Goal: Information Seeking & Learning: Get advice/opinions

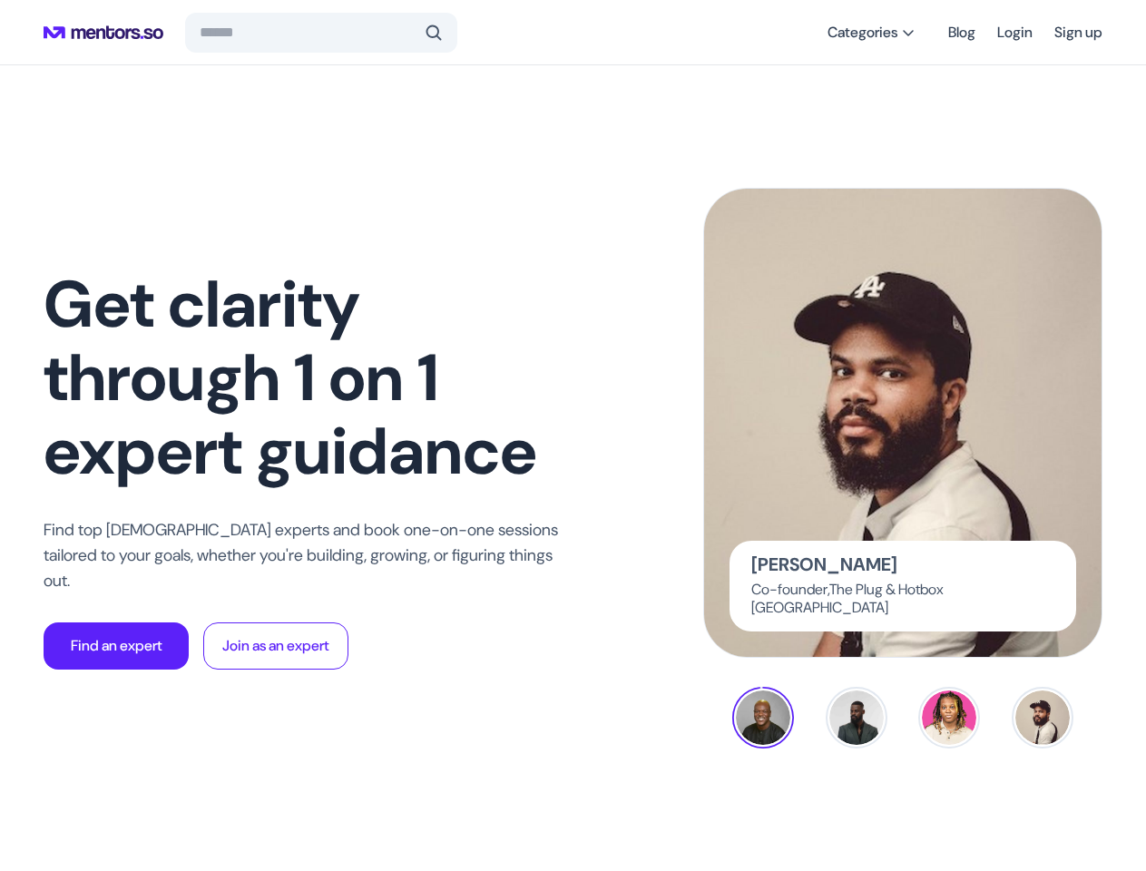
click at [430, 33] on span at bounding box center [434, 33] width 18 height 18
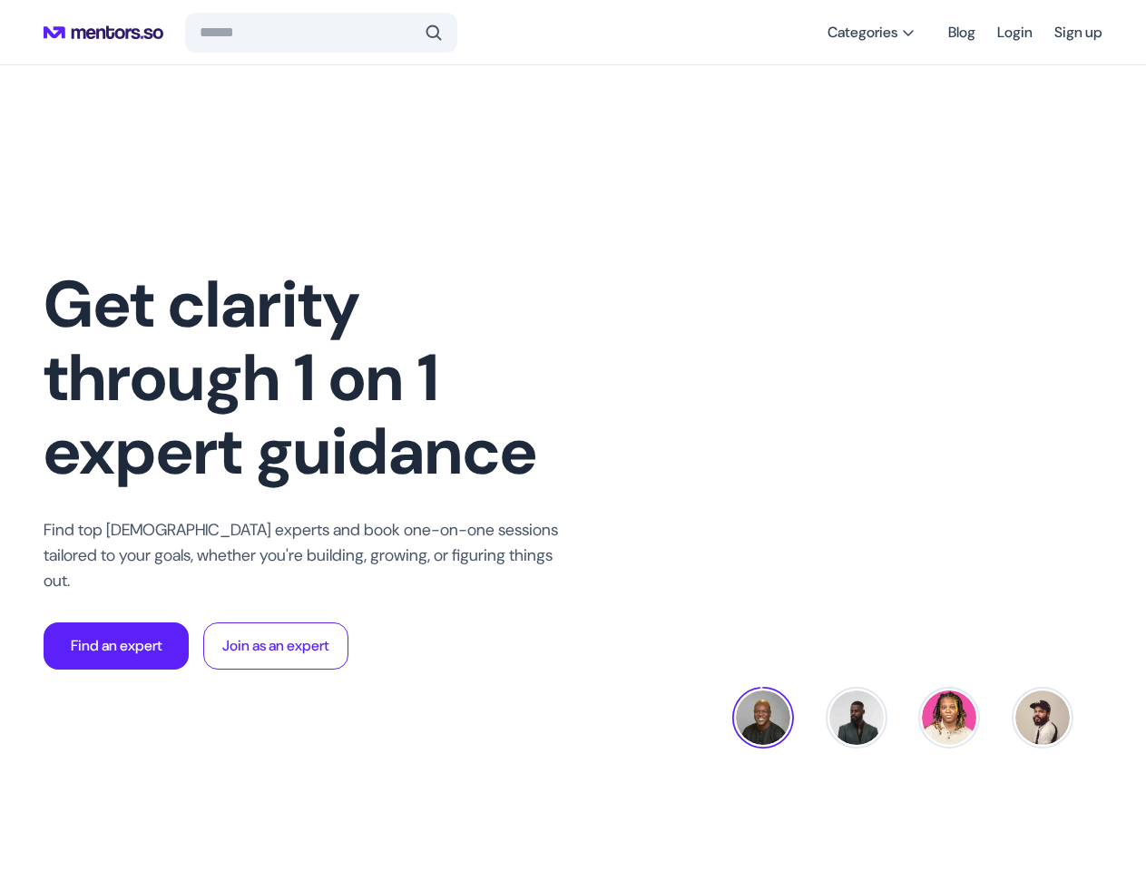
click at [865, 33] on span "Categories" at bounding box center [863, 33] width 70 height 18
click at [116, 635] on p "Find an expert" at bounding box center [117, 646] width 92 height 22
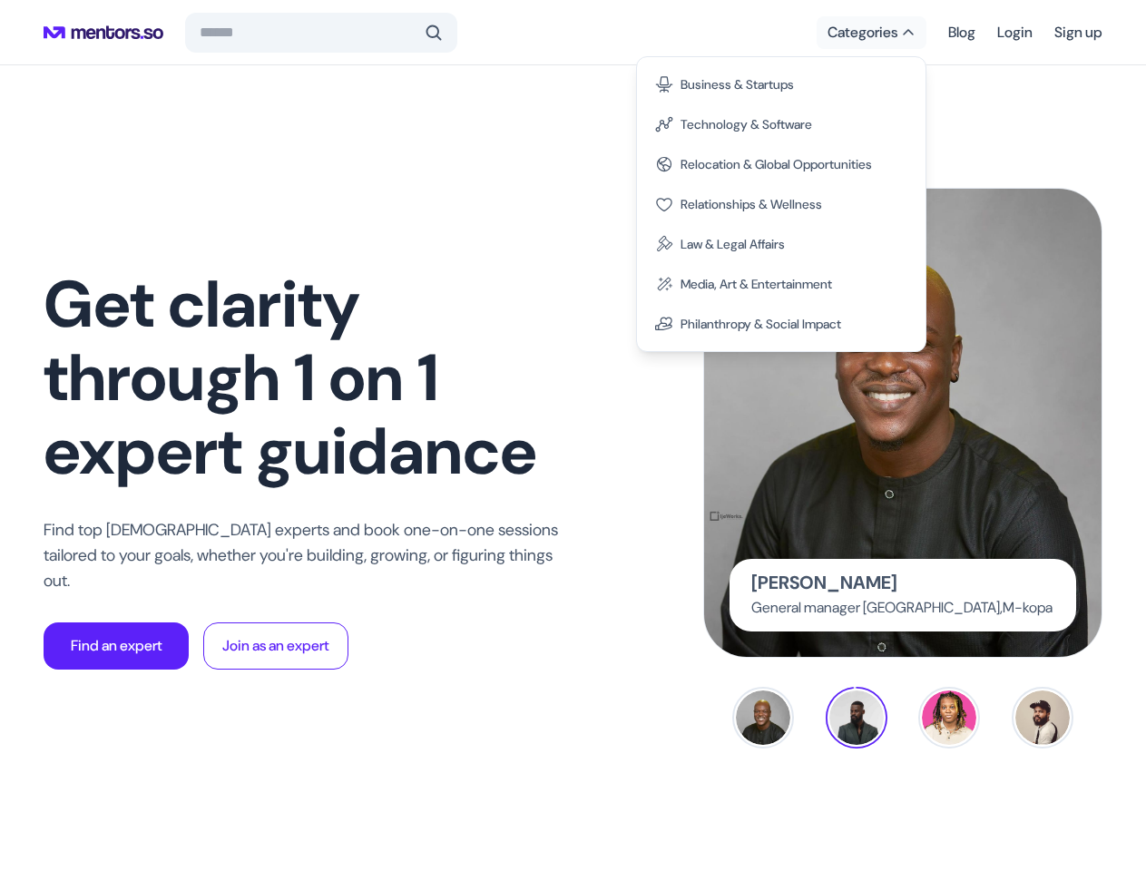
click at [903, 423] on div at bounding box center [573, 435] width 1146 height 871
click at [763, 718] on img at bounding box center [763, 717] width 54 height 54
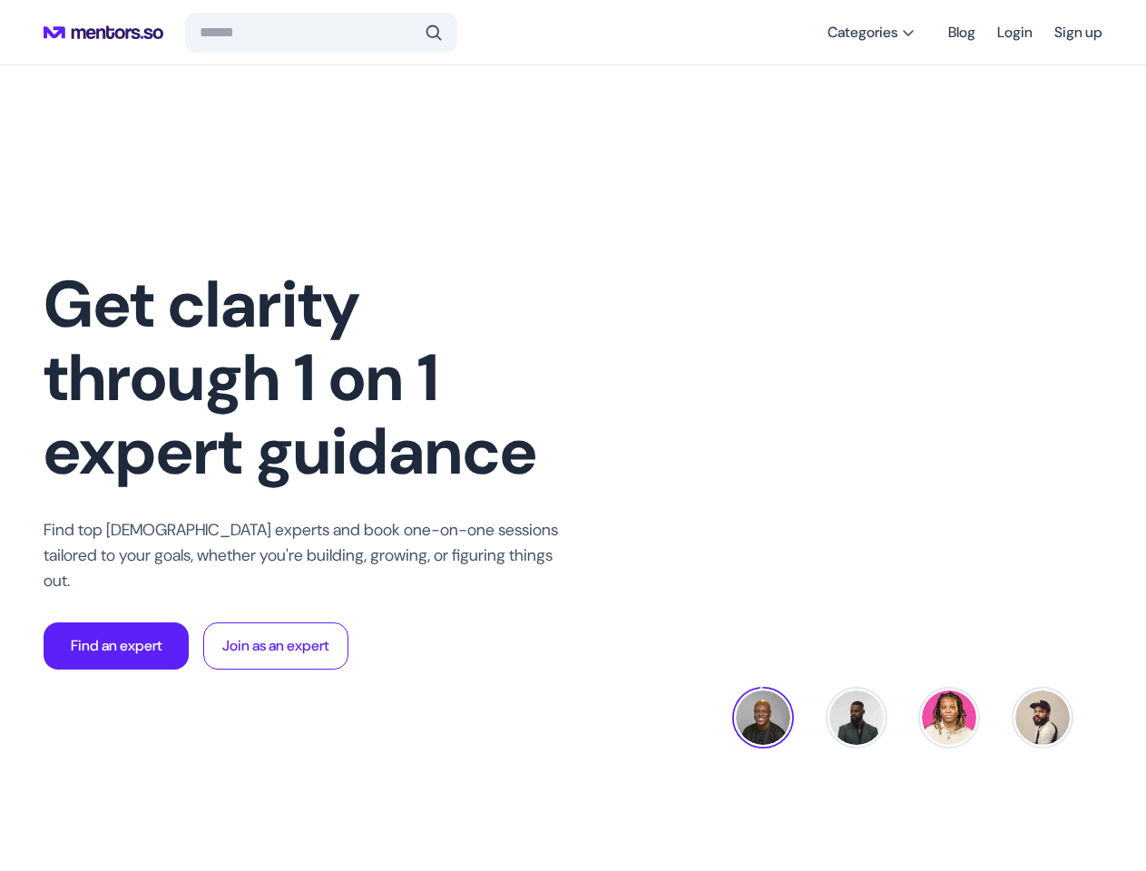
click at [857, 718] on img at bounding box center [856, 717] width 54 height 54
click at [949, 718] on img at bounding box center [949, 717] width 54 height 54
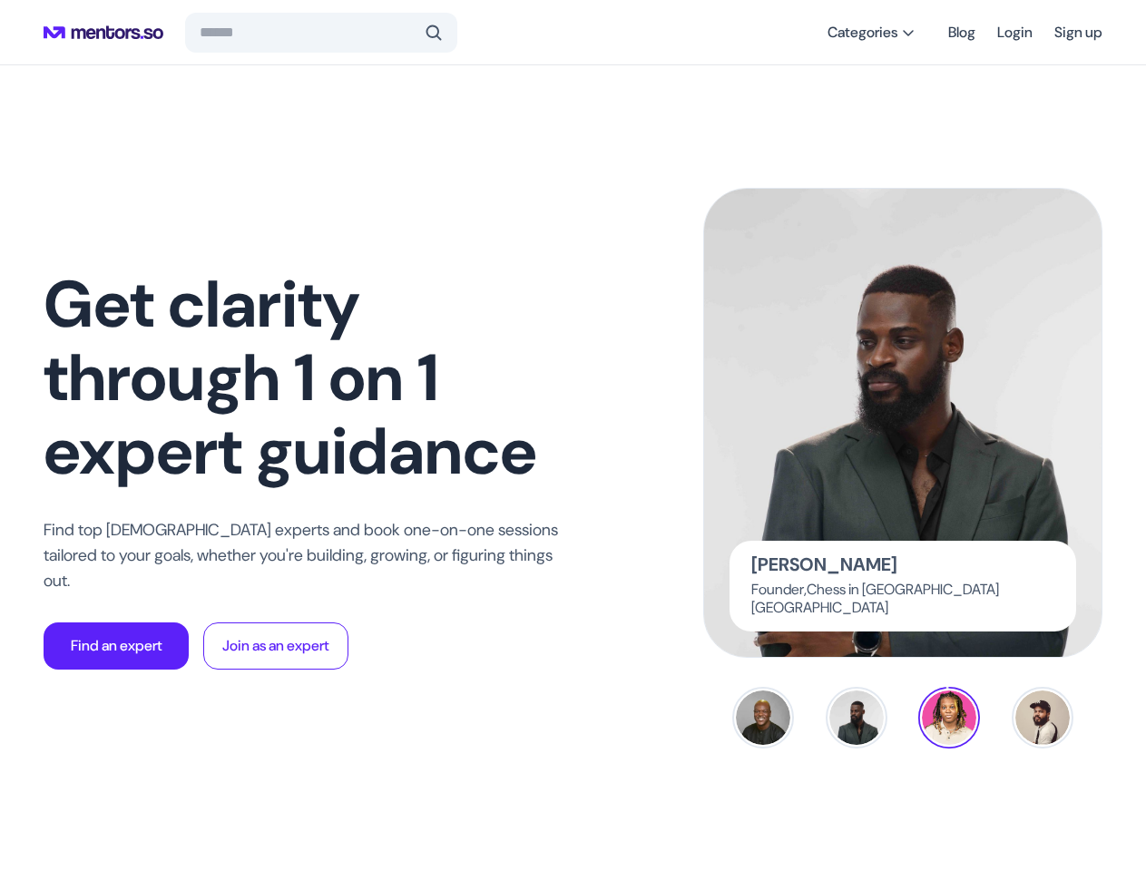
click at [1043, 718] on img at bounding box center [1042, 717] width 54 height 54
